Goal: Navigation & Orientation: Find specific page/section

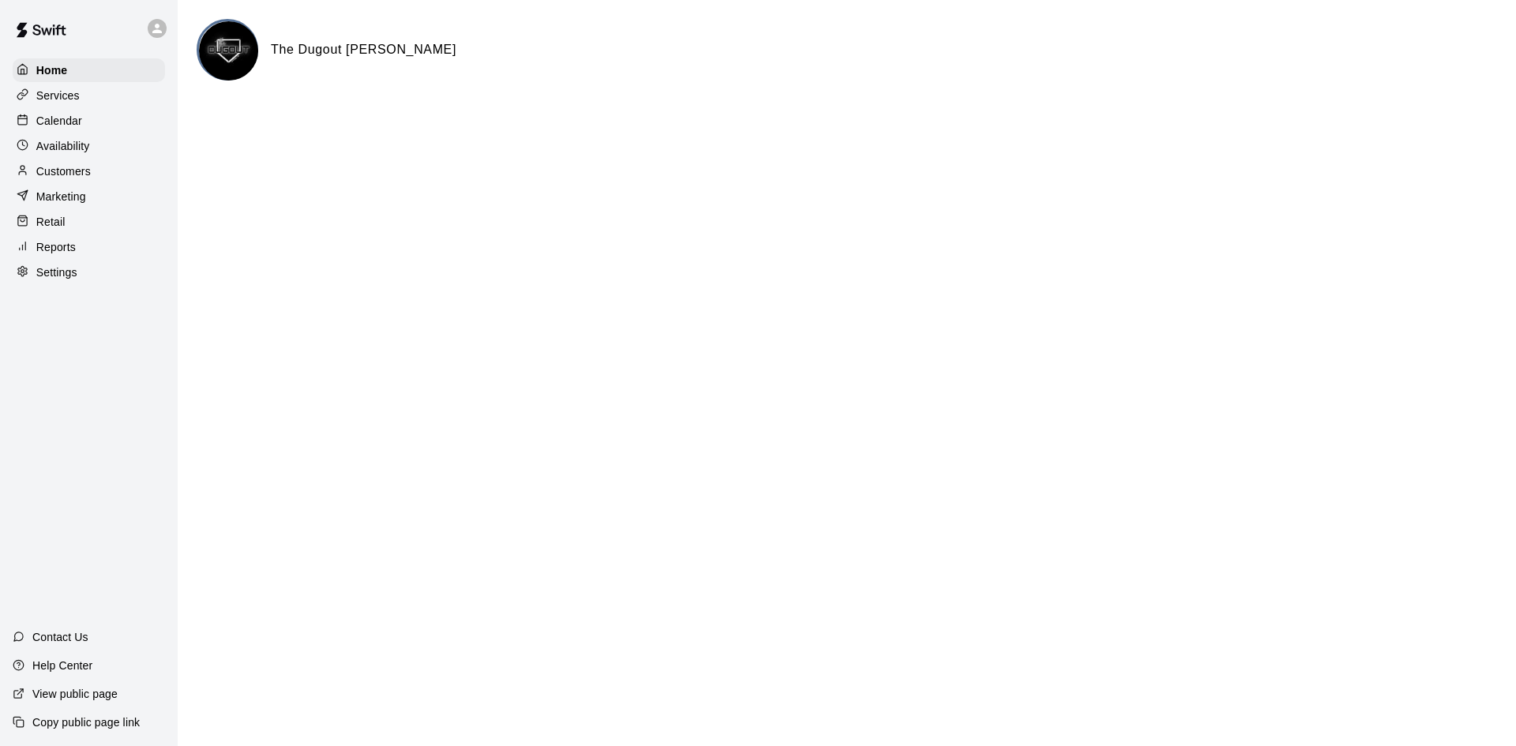
click at [75, 176] on p "Customers" at bounding box center [63, 171] width 54 height 16
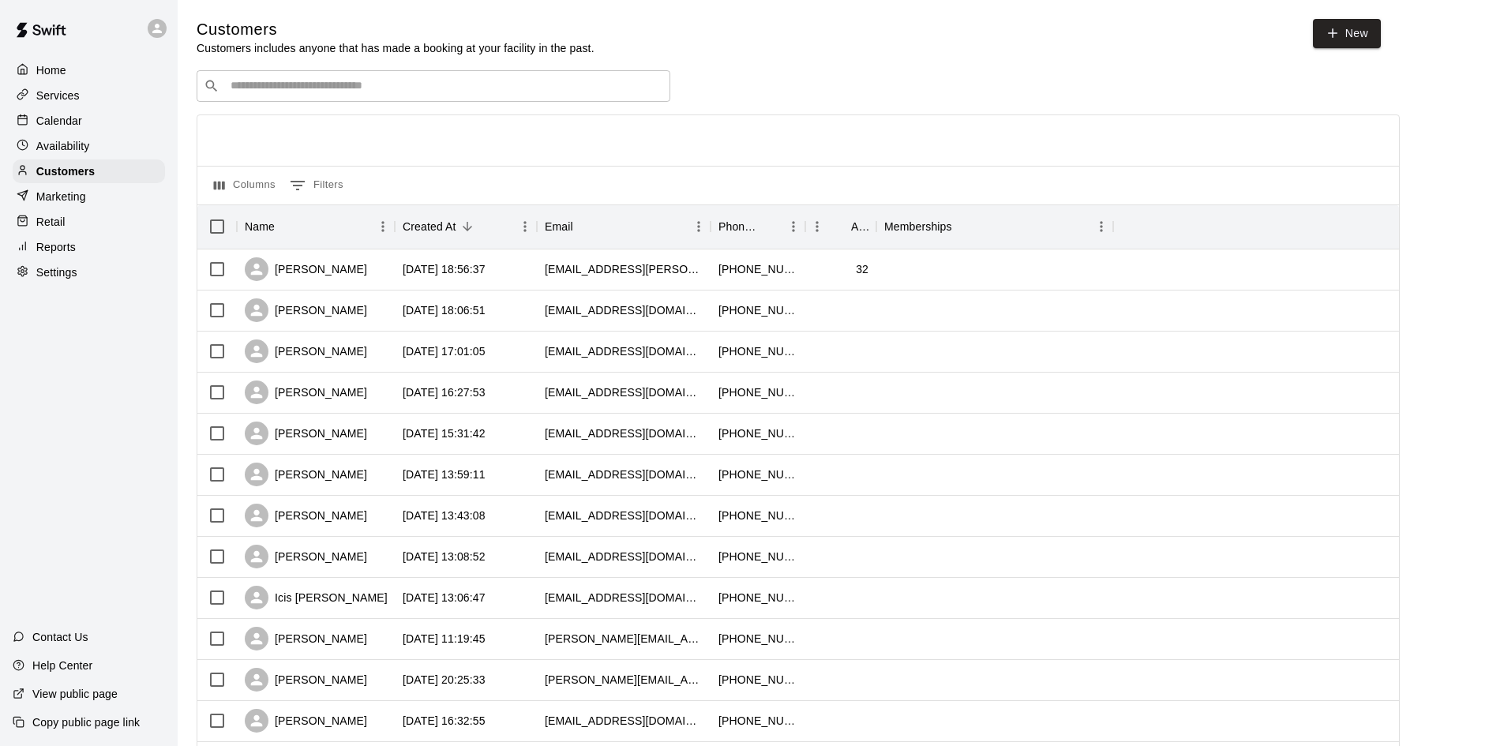
click at [69, 252] on p "Reports" at bounding box center [55, 247] width 39 height 16
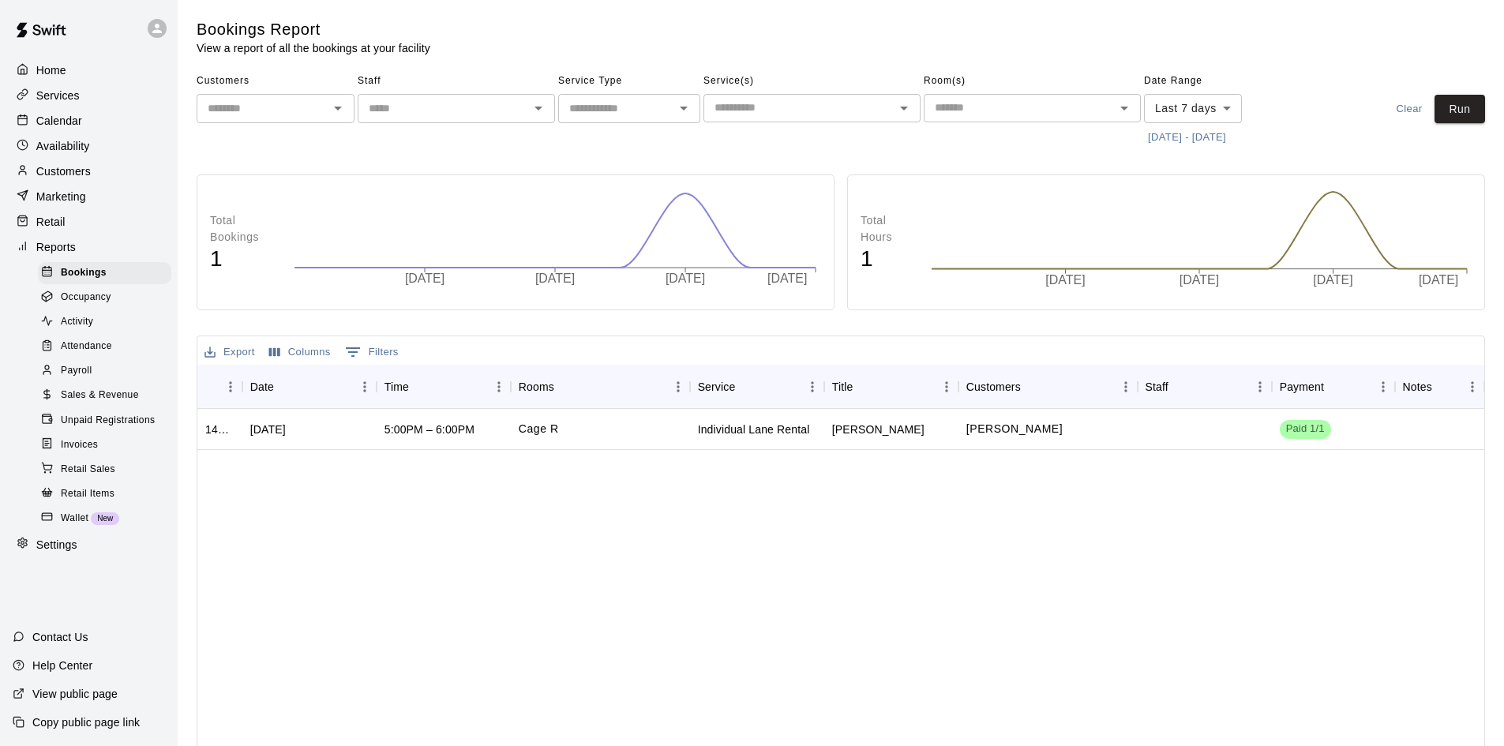
click at [83, 401] on span "Sales & Revenue" at bounding box center [100, 396] width 78 height 16
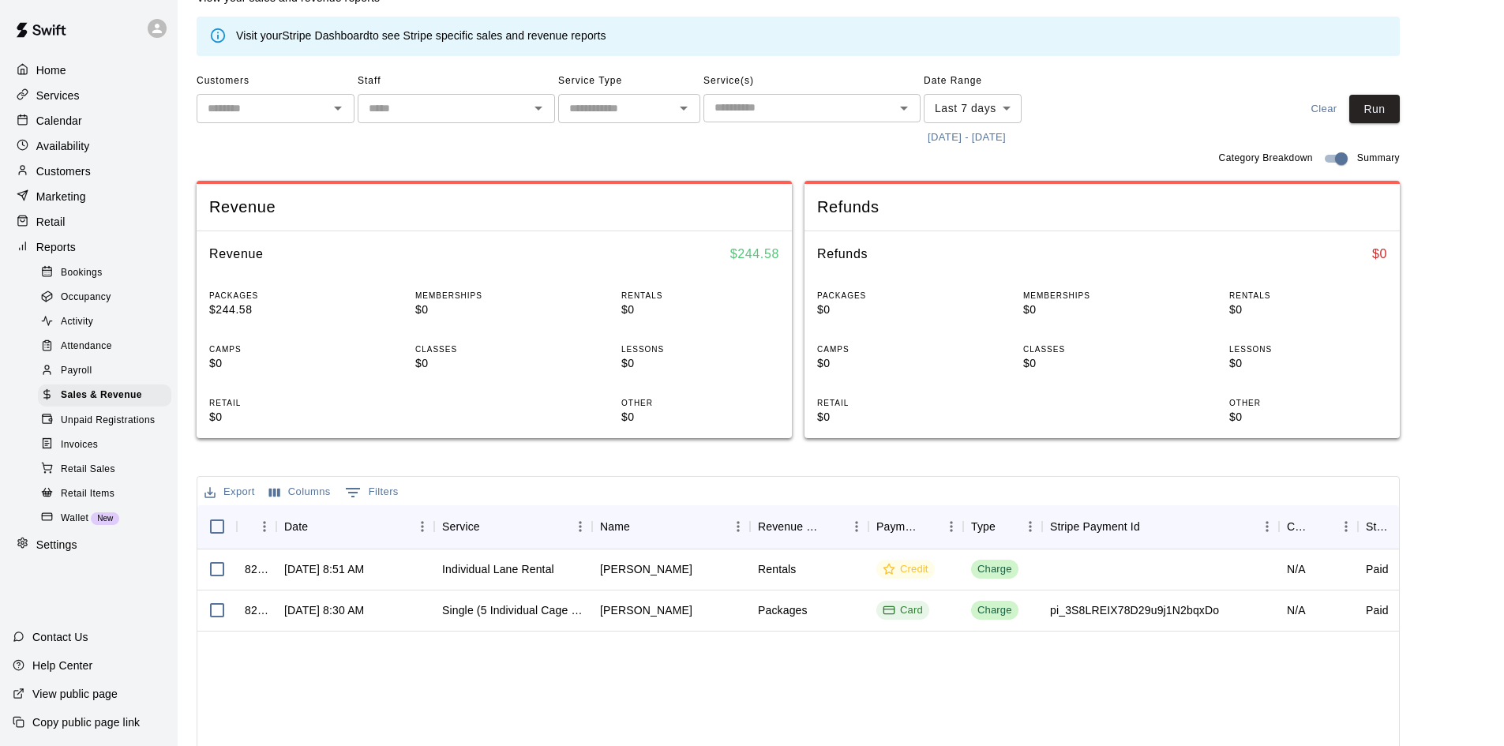
scroll to position [79, 0]
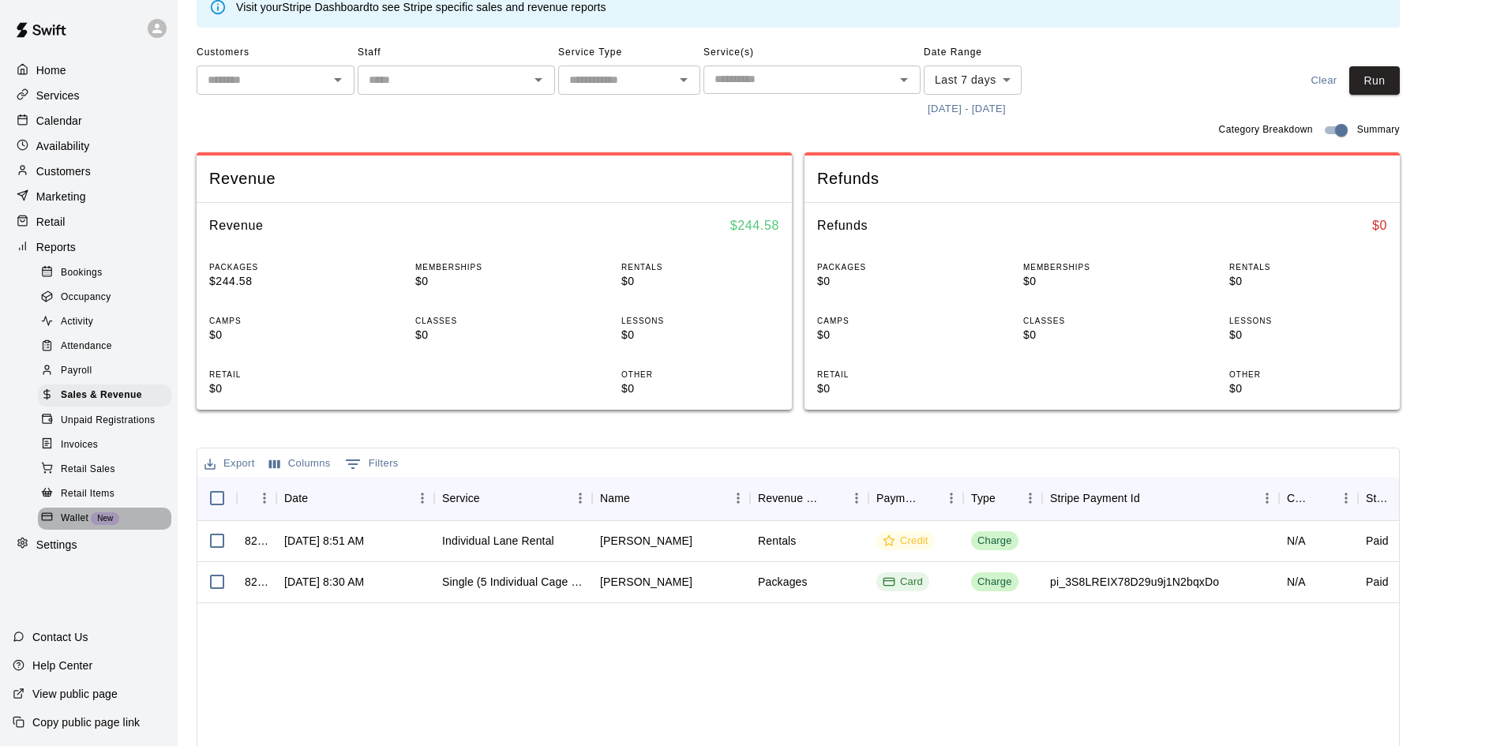
click at [66, 523] on div "Wallet New" at bounding box center [104, 519] width 133 height 22
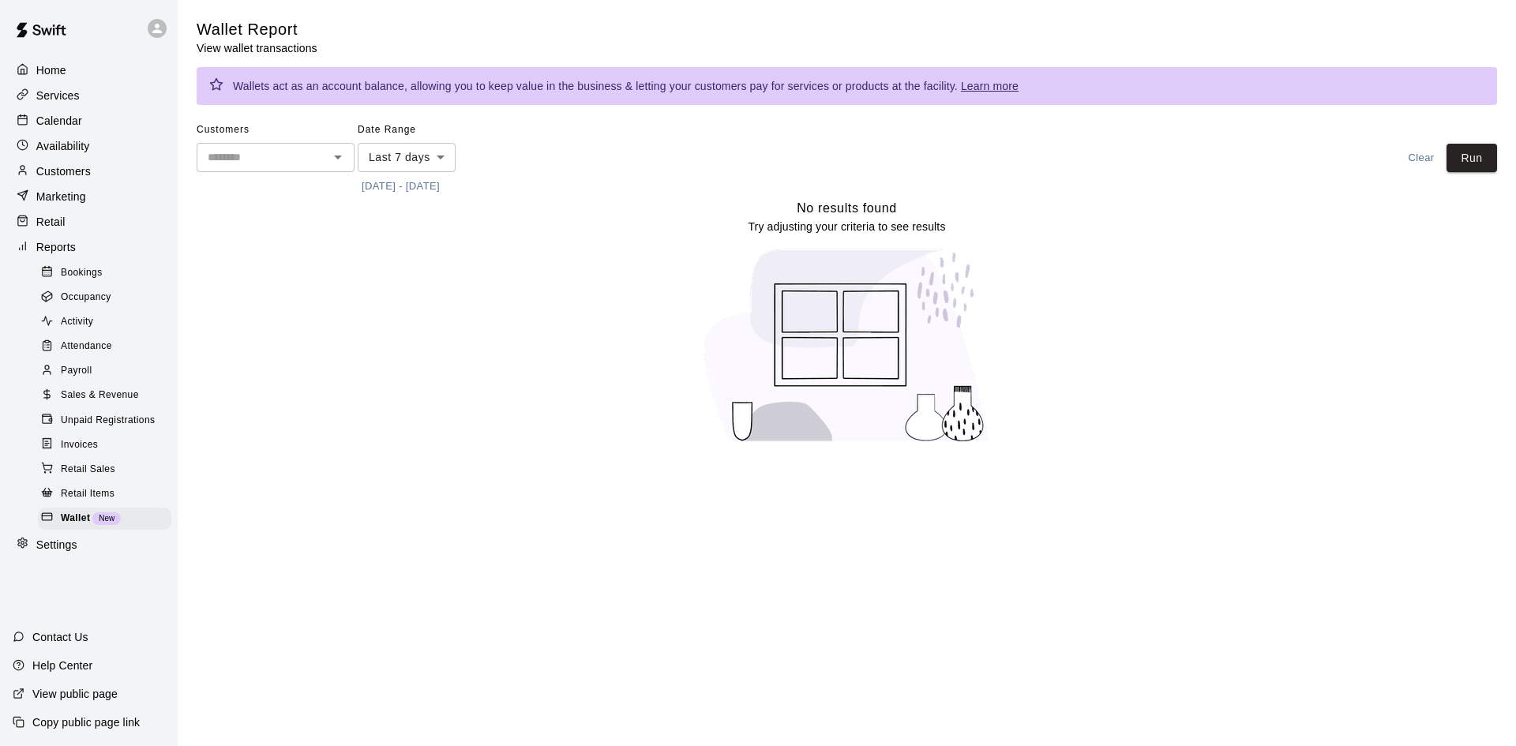
click at [85, 478] on span "Retail Sales" at bounding box center [88, 470] width 54 height 16
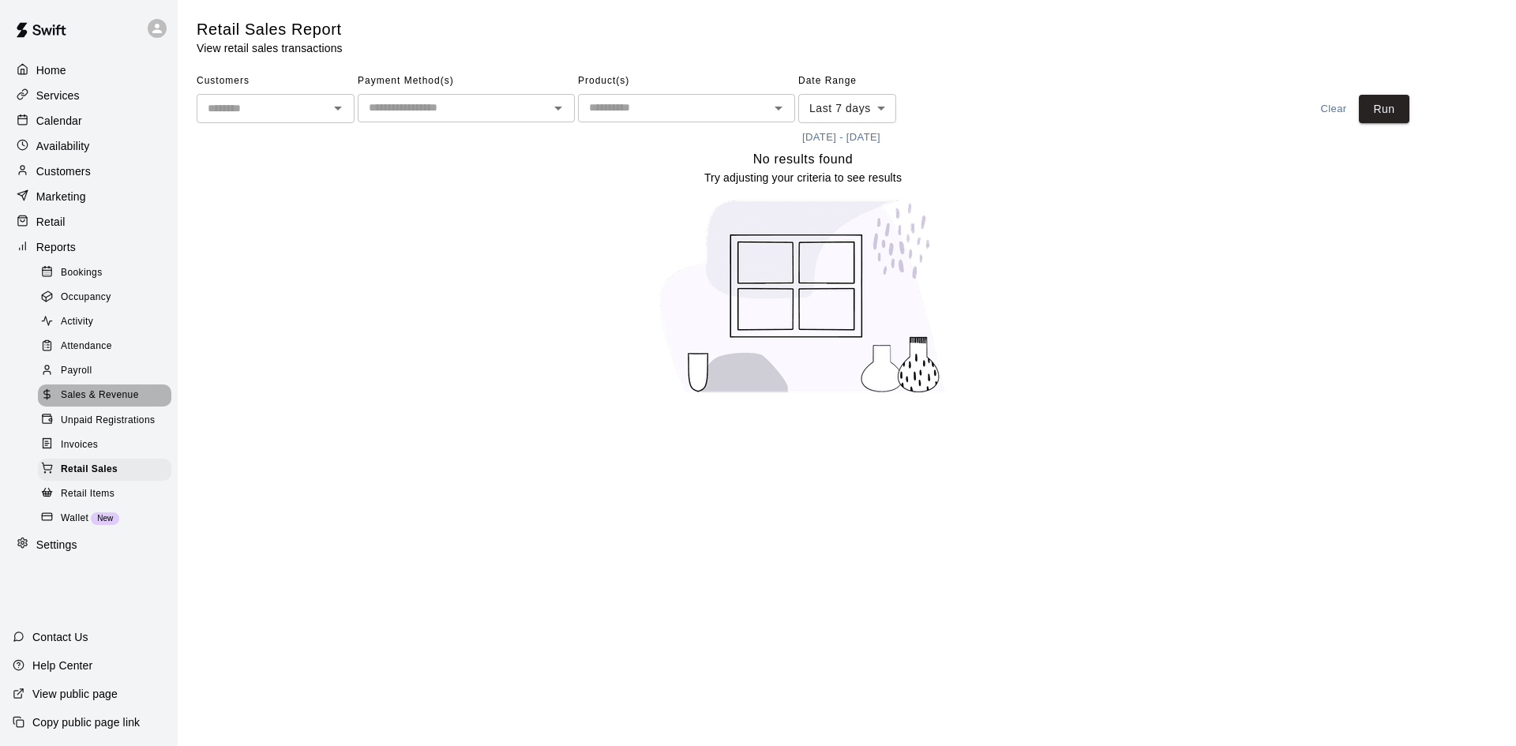
click at [81, 401] on span "Sales & Revenue" at bounding box center [100, 396] width 78 height 16
